Goal: Task Accomplishment & Management: Use online tool/utility

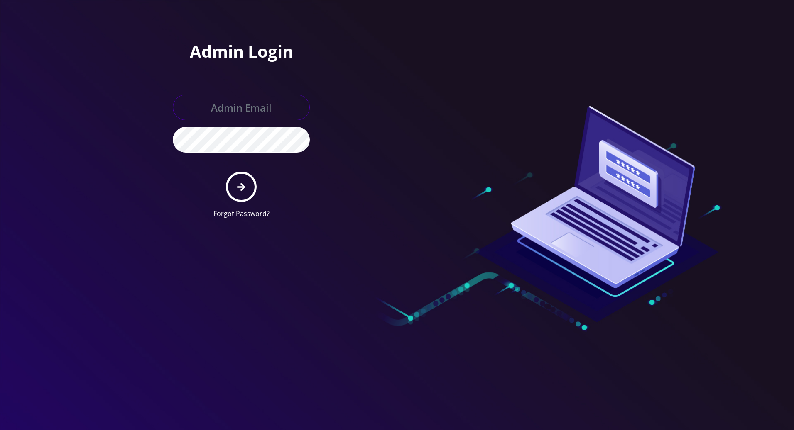
type input "tracy@teltik.com"
click at [240, 184] on icon "submit" at bounding box center [241, 187] width 8 height 9
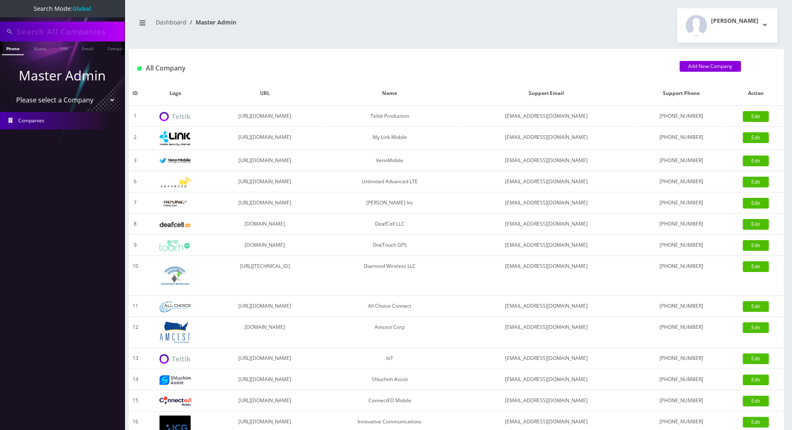
click at [75, 30] on input "text" at bounding box center [70, 32] width 106 height 16
paste input "[EMAIL_ADDRESS][DOMAIN_NAME]"
type input "[EMAIL_ADDRESS][DOMAIN_NAME]"
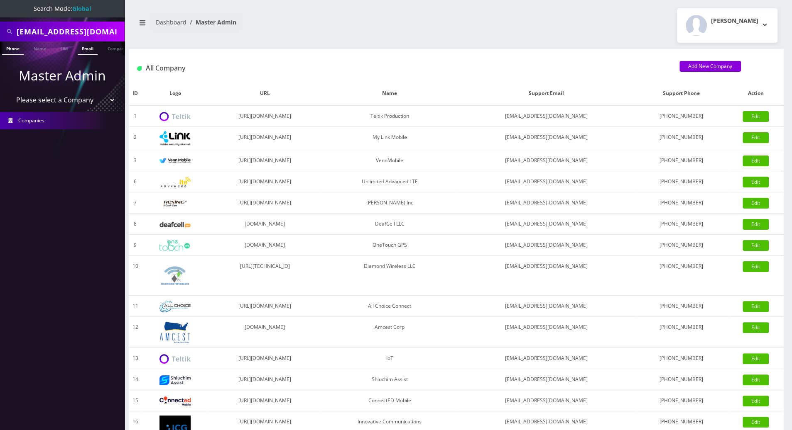
click at [83, 48] on link "Email" at bounding box center [88, 49] width 20 height 14
